Goal: Task Accomplishment & Management: Use online tool/utility

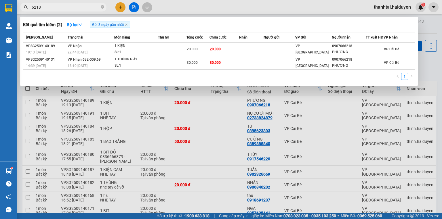
click at [179, 5] on div at bounding box center [221, 109] width 442 height 219
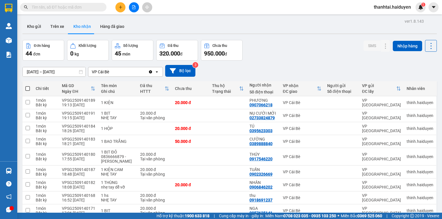
click at [33, 28] on button "Kho gửi" at bounding box center [33, 27] width 23 height 14
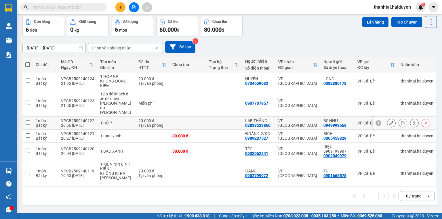
scroll to position [26, 0]
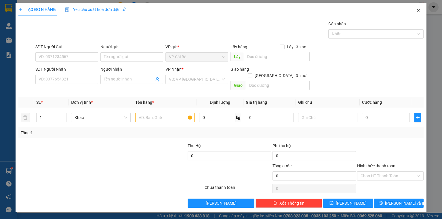
click at [418, 10] on icon "close" at bounding box center [418, 10] width 5 height 5
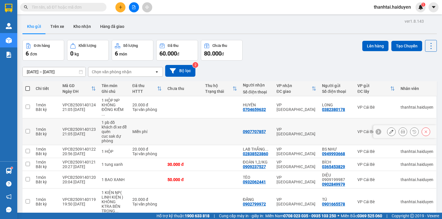
click at [124, 128] on div "1 pb đồ khách đi xe đễ quên" at bounding box center [114, 127] width 25 height 14
checkbox input "true"
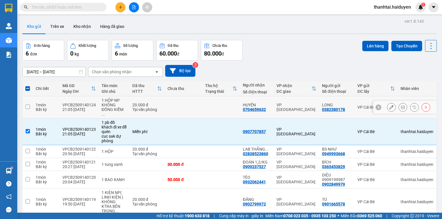
click at [136, 107] on div "Tại văn phòng" at bounding box center [147, 109] width 30 height 5
checkbox input "true"
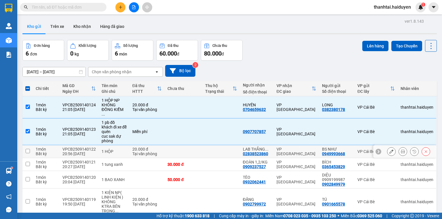
drag, startPoint x: 128, startPoint y: 144, endPoint x: 125, endPoint y: 145, distance: 3.0
click at [130, 145] on td "20.000 đ Tại văn phòng" at bounding box center [147, 151] width 35 height 13
checkbox input "true"
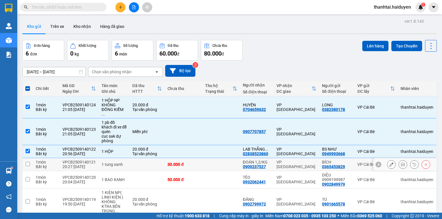
drag, startPoint x: 112, startPoint y: 164, endPoint x: 108, endPoint y: 174, distance: 10.3
click at [111, 165] on td "1 tung xanh" at bounding box center [114, 164] width 31 height 13
checkbox input "true"
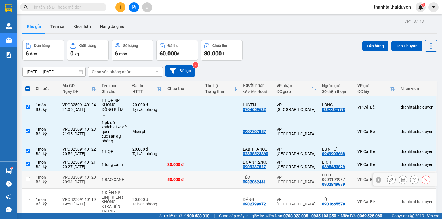
click at [105, 179] on td "1 BAO XANH" at bounding box center [114, 180] width 31 height 18
checkbox input "true"
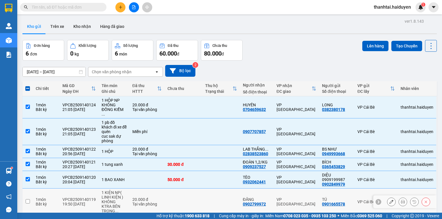
click at [103, 200] on div "KHÔNG KTRA BÊN TRONG ..." at bounding box center [114, 207] width 25 height 14
checkbox input "true"
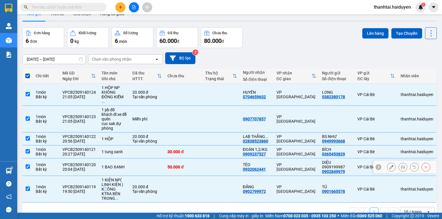
scroll to position [26, 0]
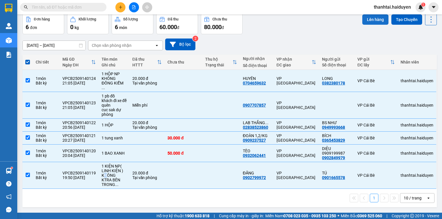
click at [371, 21] on button "Lên hàng" at bounding box center [376, 19] width 26 height 10
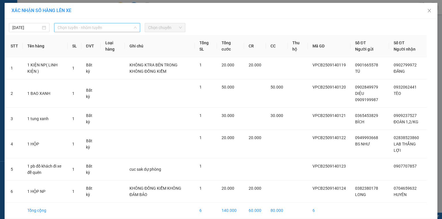
click at [111, 27] on span "Chọn tuyến - nhóm tuyến" at bounding box center [97, 27] width 79 height 9
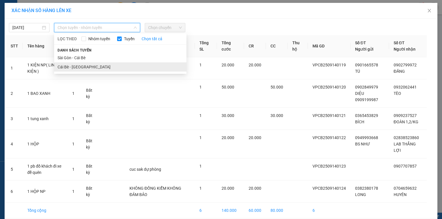
click at [76, 68] on li "Cái Bè - [GEOGRAPHIC_DATA]" at bounding box center [120, 67] width 132 height 9
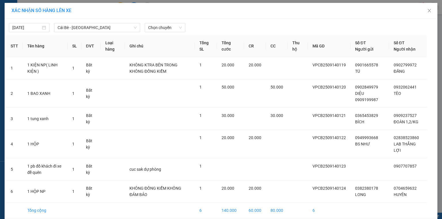
click at [171, 21] on div "14/09/2025 Cái Bè - Sài Gòn LỌC THEO Nhóm tuyến Tuyến Chọn tất cả Danh sách tuy…" at bounding box center [221, 26] width 430 height 12
click at [171, 25] on span "Chọn chuyến" at bounding box center [165, 27] width 34 height 9
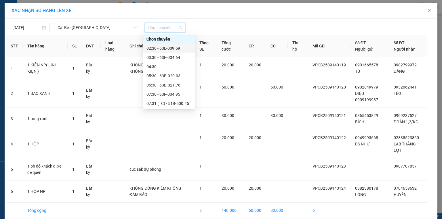
click at [171, 50] on div "02:30 - 63E-009.69" at bounding box center [169, 48] width 45 height 6
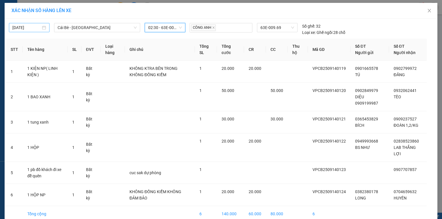
click at [28, 27] on input "[DATE]" at bounding box center [26, 27] width 29 height 6
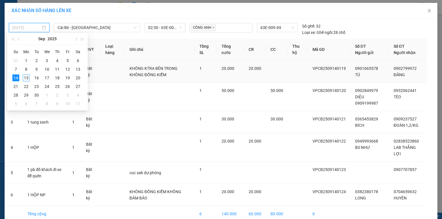
click at [26, 77] on div "15" at bounding box center [26, 78] width 7 height 7
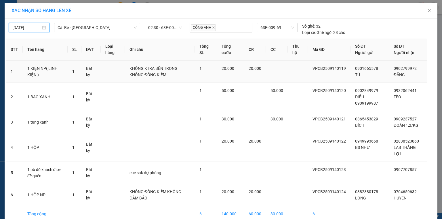
type input "[DATE]"
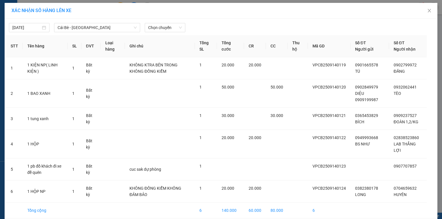
click at [160, 21] on div "15/09/2025 Cái Bè - Sài Gòn LỌC THEO Nhóm tuyến Tuyến Chọn tất cả Danh sách tuy…" at bounding box center [221, 26] width 430 height 12
drag, startPoint x: 118, startPoint y: 26, endPoint x: 122, endPoint y: 27, distance: 3.9
click at [118, 26] on span "Cái Bè - [GEOGRAPHIC_DATA]" at bounding box center [97, 27] width 79 height 9
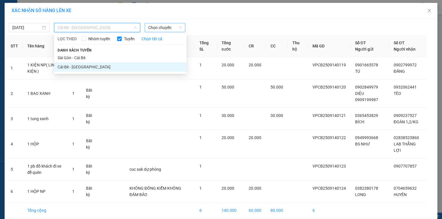
click at [161, 26] on span "Chọn chuyến" at bounding box center [165, 27] width 34 height 9
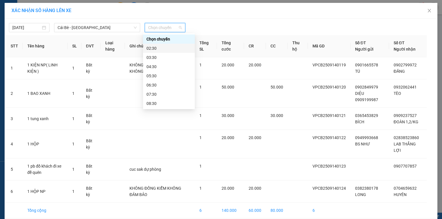
click at [165, 50] on div "02:30" at bounding box center [169, 48] width 45 height 6
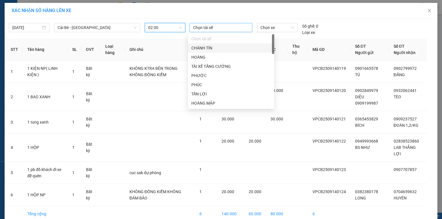
click at [211, 28] on div at bounding box center [221, 27] width 60 height 7
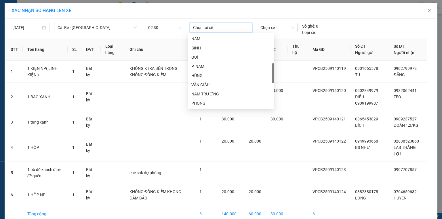
scroll to position [69, 0]
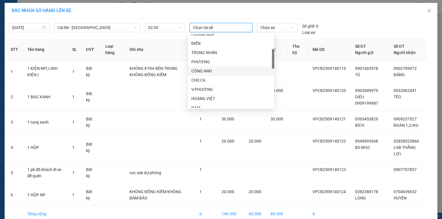
click at [209, 72] on div "CÔNG ANH" at bounding box center [231, 71] width 79 height 6
click at [278, 24] on span "Chọn xe" at bounding box center [277, 27] width 33 height 9
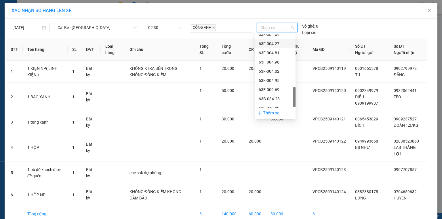
scroll to position [258, 0]
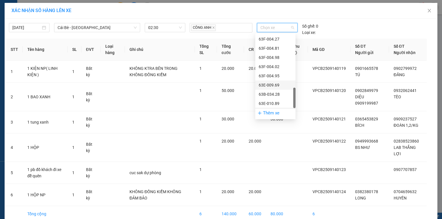
click at [281, 83] on div "63E-009.69" at bounding box center [275, 85] width 33 height 6
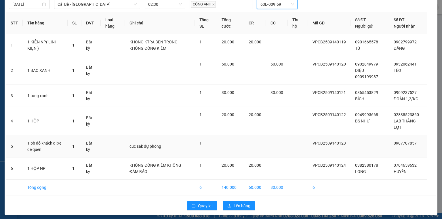
scroll to position [25, 0]
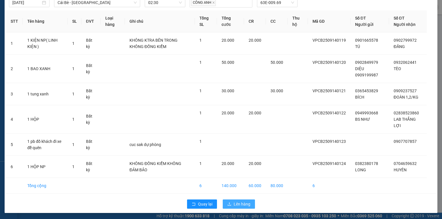
click at [236, 207] on span "Lên hàng" at bounding box center [242, 204] width 17 height 6
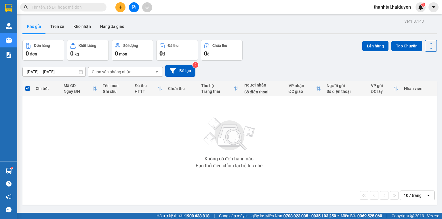
click at [123, 7] on button at bounding box center [121, 7] width 10 height 10
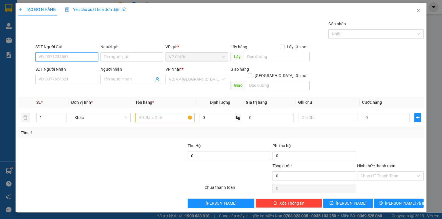
drag, startPoint x: 84, startPoint y: 57, endPoint x: 81, endPoint y: 56, distance: 3.5
click at [84, 57] on input "SĐT Người Gửi" at bounding box center [66, 56] width 63 height 9
drag, startPoint x: 67, startPoint y: 82, endPoint x: 62, endPoint y: 81, distance: 4.9
click at [63, 82] on input "SĐT Người Nhận" at bounding box center [66, 79] width 63 height 9
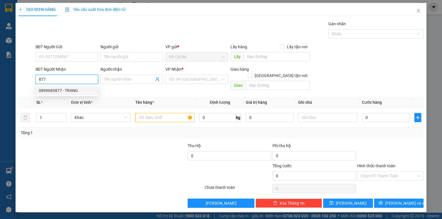
click at [73, 92] on div "0899683877 - TRANG" at bounding box center [67, 91] width 56 height 6
type input "0899683877"
type input "TRANG"
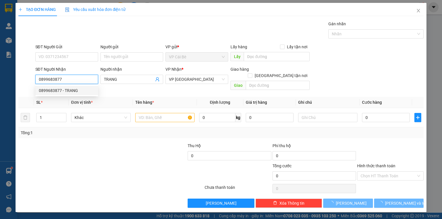
type input "40.000"
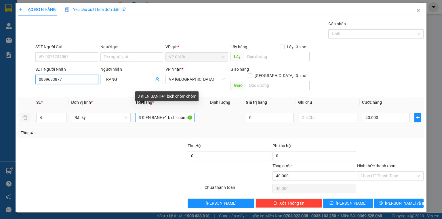
type input "0899683877"
drag, startPoint x: 166, startPoint y: 111, endPoint x: 174, endPoint y: 115, distance: 8.5
click at [206, 111] on tr "4 Bất kỳ 3 KIEN BANH+1 bich chôm chôm 0 40.000" at bounding box center [221, 117] width 406 height 19
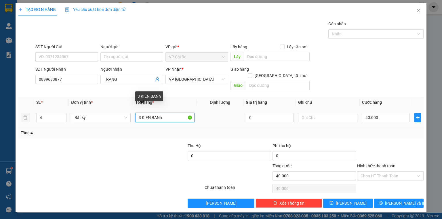
drag, startPoint x: 142, startPoint y: 113, endPoint x: 137, endPoint y: 114, distance: 4.4
click at [137, 114] on input "3 KIEN BANh" at bounding box center [164, 117] width 59 height 9
type input "4 KIEN BANh"
click at [395, 132] on div "Transit Pickup Surcharge Ids Transit Deliver Surcharge Ids Transit Deliver Surc…" at bounding box center [221, 115] width 406 height 188
click at [383, 163] on div "Hình thức thanh toán" at bounding box center [390, 167] width 67 height 9
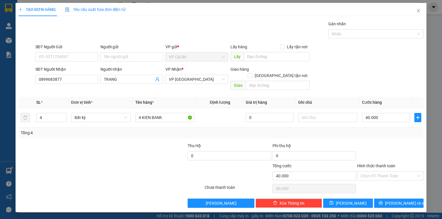
click at [411, 144] on div at bounding box center [391, 153] width 68 height 20
click at [401, 200] on span "Lưu và In" at bounding box center [405, 203] width 40 height 6
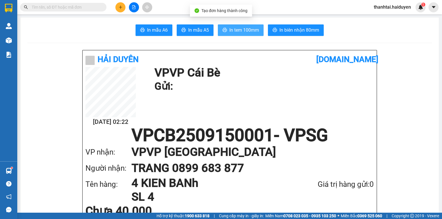
click at [239, 33] on span "In tem 100mm" at bounding box center [245, 29] width 30 height 7
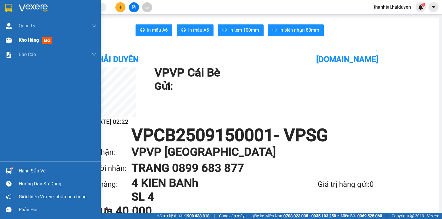
click at [11, 42] on img at bounding box center [9, 40] width 6 height 6
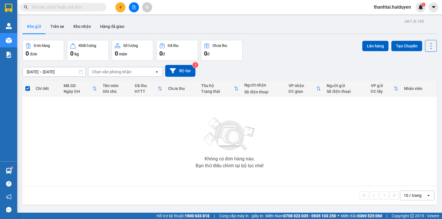
click at [127, 9] on div at bounding box center [133, 7] width 43 height 10
click at [137, 7] on button at bounding box center [134, 7] width 10 height 10
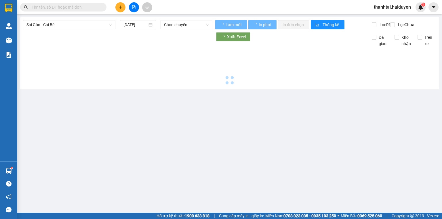
type input "[DATE]"
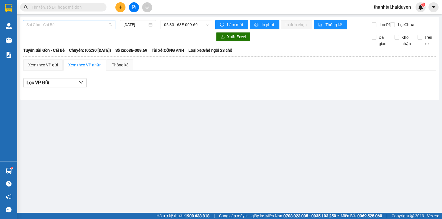
click at [72, 26] on span "Sài Gòn - Cái Bè" at bounding box center [69, 24] width 86 height 9
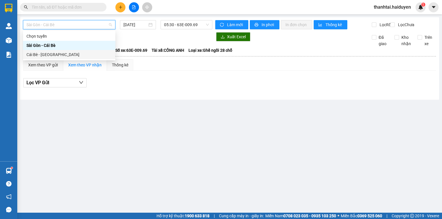
click at [61, 57] on div "Cái Bè - [GEOGRAPHIC_DATA]" at bounding box center [69, 55] width 86 height 6
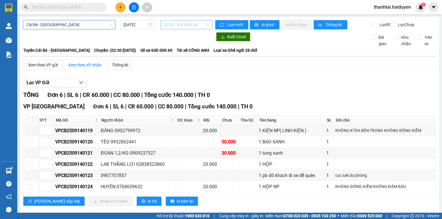
click at [183, 28] on span "02:30 - 63E-009.69" at bounding box center [186, 24] width 45 height 9
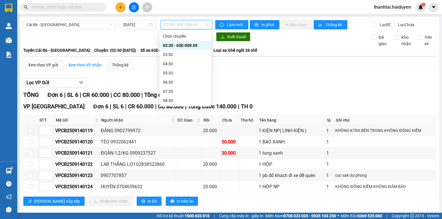
click at [180, 45] on div "02:30 - 63E-009.69" at bounding box center [185, 45] width 45 height 6
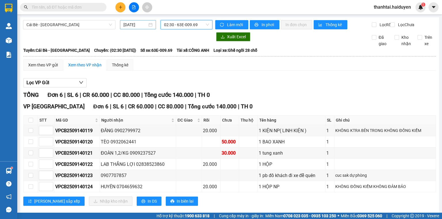
click at [130, 24] on input "[DATE]" at bounding box center [136, 25] width 24 height 6
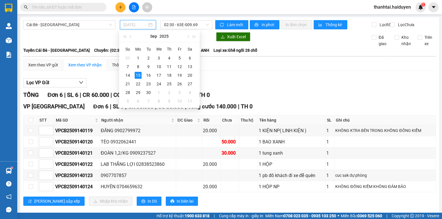
drag, startPoint x: 125, startPoint y: 75, endPoint x: 176, endPoint y: 33, distance: 66.1
click at [125, 75] on div "14" at bounding box center [127, 75] width 7 height 7
type input "[DATE]"
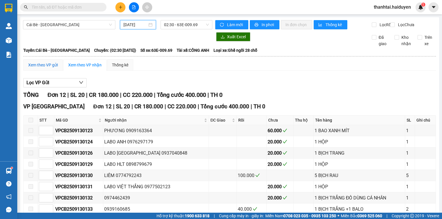
click at [33, 68] on div "Xem theo VP gửi" at bounding box center [43, 65] width 30 height 6
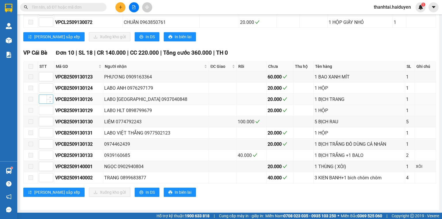
scroll to position [122, 0]
click at [31, 69] on span at bounding box center [31, 66] width 5 height 5
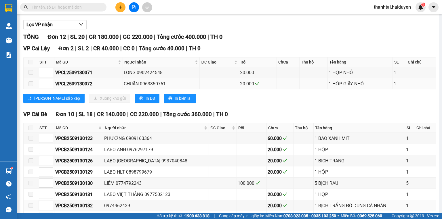
scroll to position [0, 0]
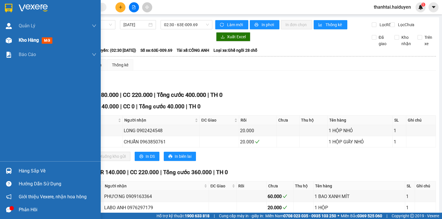
click at [15, 39] on div "Kho hàng mới" at bounding box center [50, 40] width 101 height 14
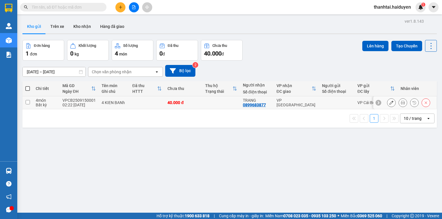
click at [246, 101] on div "TRANG" at bounding box center [257, 100] width 28 height 5
checkbox input "true"
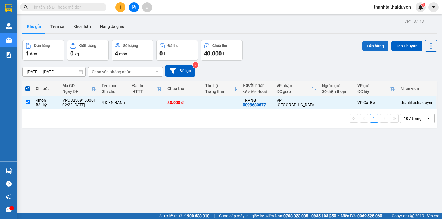
click at [373, 42] on button "Lên hàng" at bounding box center [376, 46] width 26 height 10
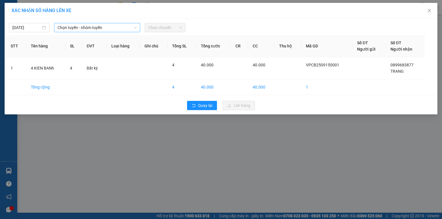
click at [87, 31] on span "Chọn tuyến - nhóm tuyến" at bounding box center [97, 27] width 79 height 9
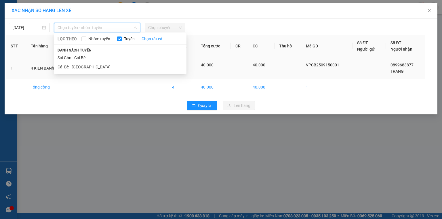
click at [75, 68] on li "Cái Bè - [GEOGRAPHIC_DATA]" at bounding box center [120, 67] width 132 height 9
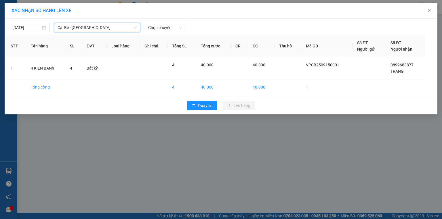
click at [129, 25] on span "Cái Bè - [GEOGRAPHIC_DATA]" at bounding box center [97, 27] width 79 height 9
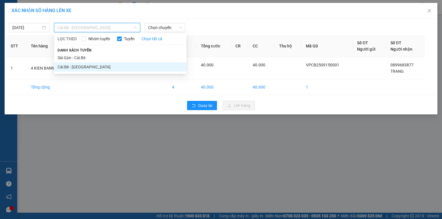
click at [92, 69] on li "Cái Bè - [GEOGRAPHIC_DATA]" at bounding box center [120, 67] width 132 height 9
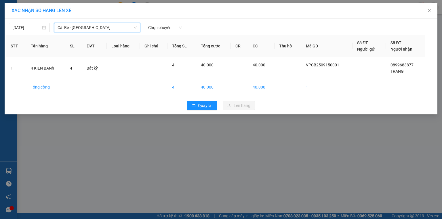
click at [162, 27] on span "Chọn chuyến" at bounding box center [165, 27] width 34 height 9
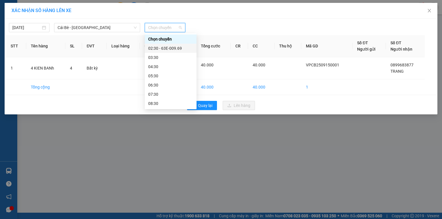
click at [163, 47] on div "02:30 - 63E-009.69" at bounding box center [170, 48] width 45 height 6
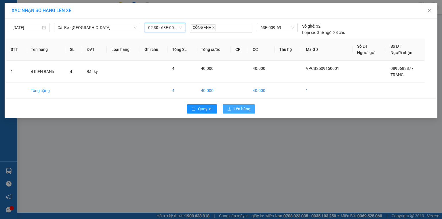
click at [240, 105] on button "Lên hàng" at bounding box center [239, 109] width 32 height 9
